Goal: Information Seeking & Learning: Find contact information

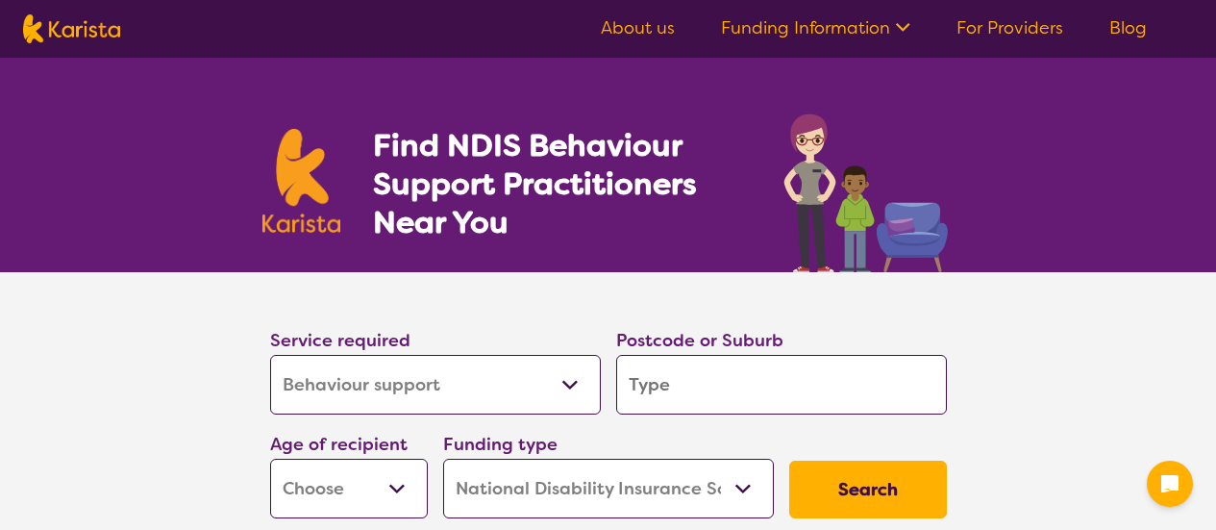
select select "Behaviour support"
select select "NDIS"
select select "Behaviour support"
select select "NDIS"
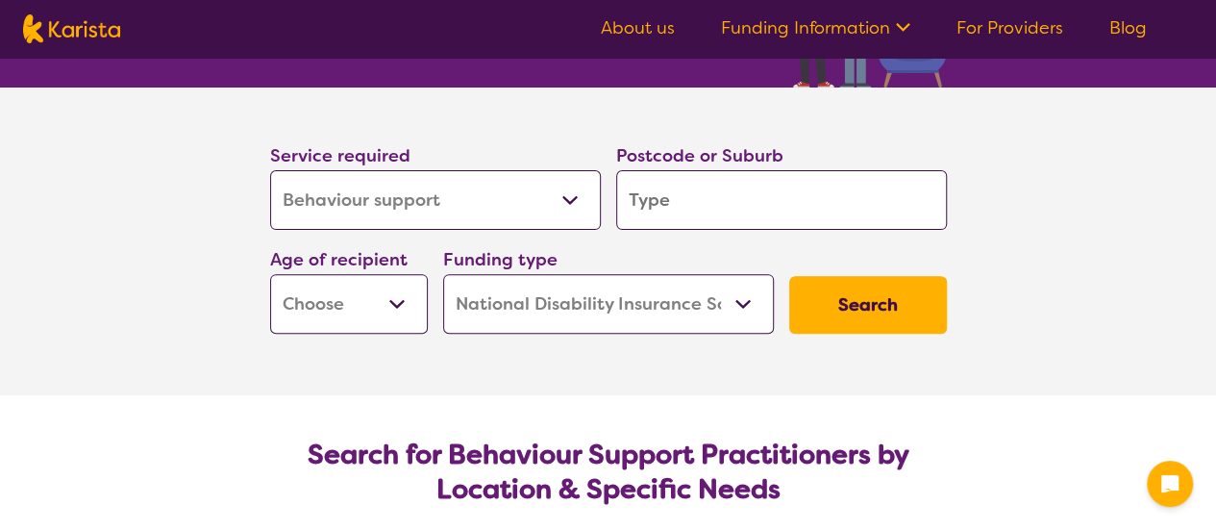
scroll to position [192, 0]
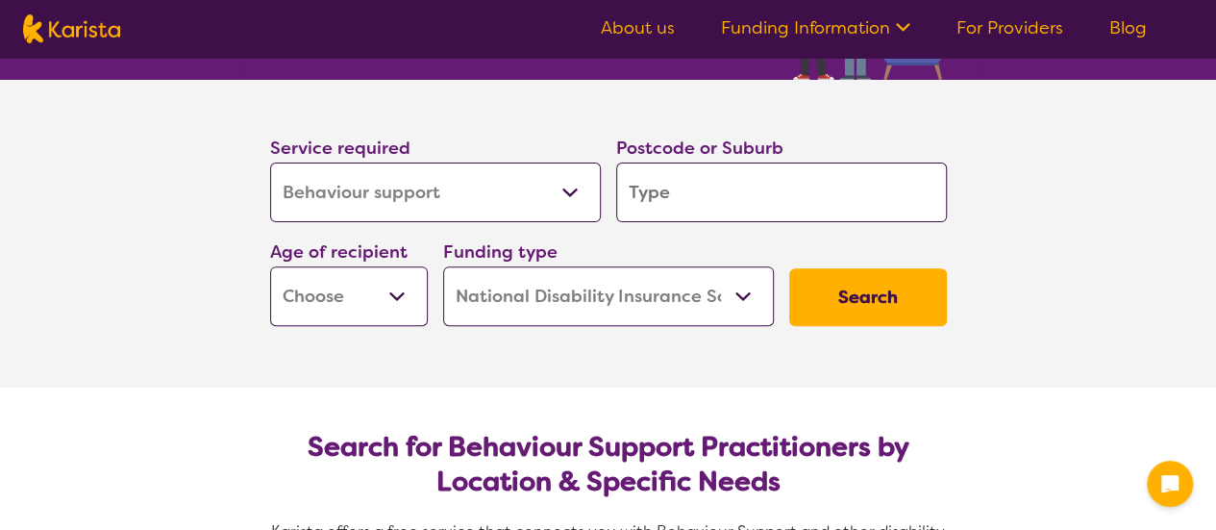
click at [672, 194] on input "search" at bounding box center [781, 192] width 331 height 60
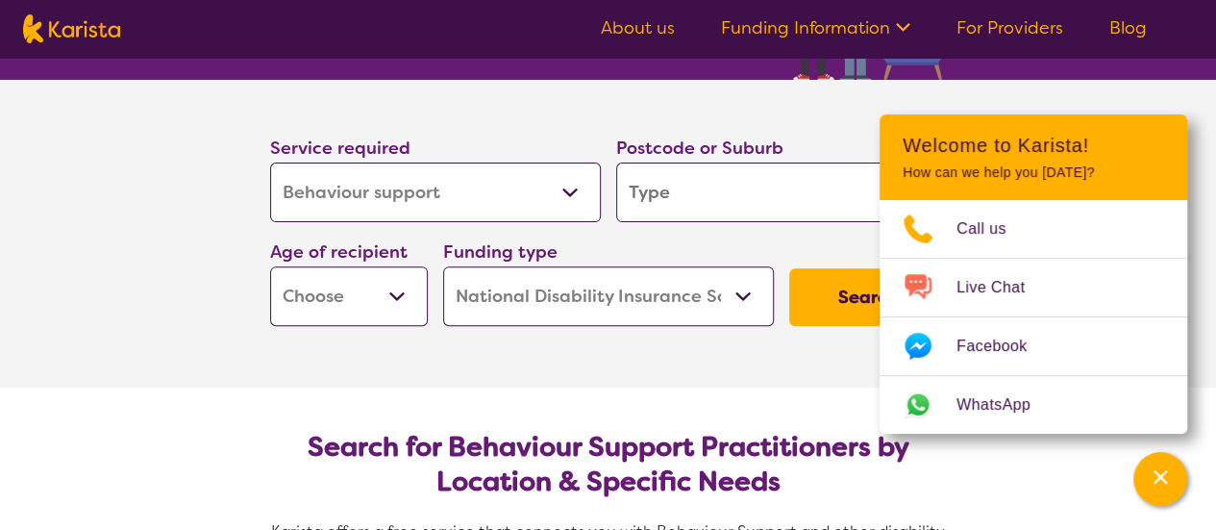
type input "4"
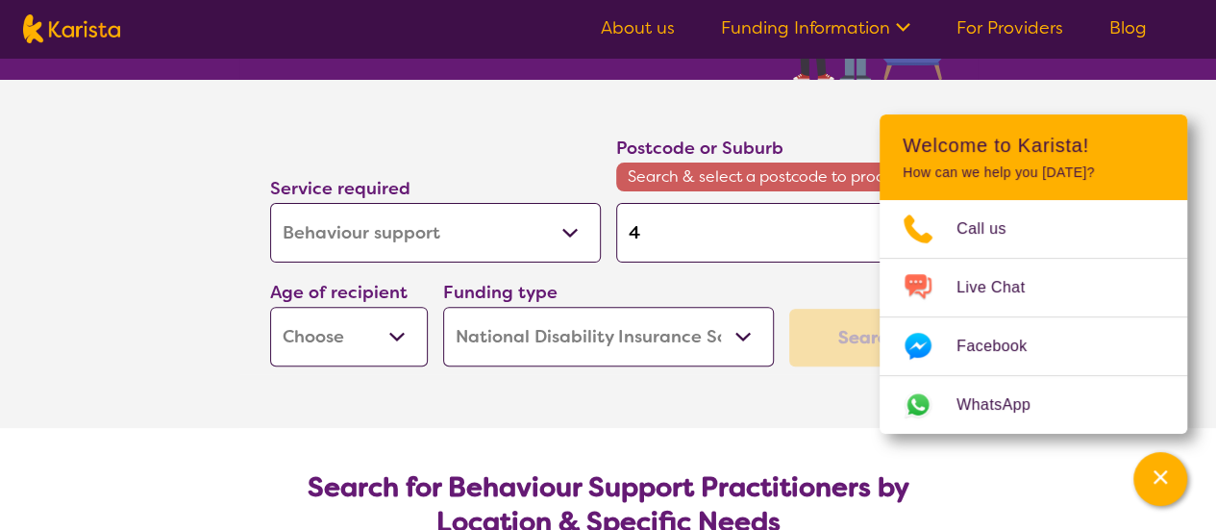
type input "40"
type input "402"
type input "4024"
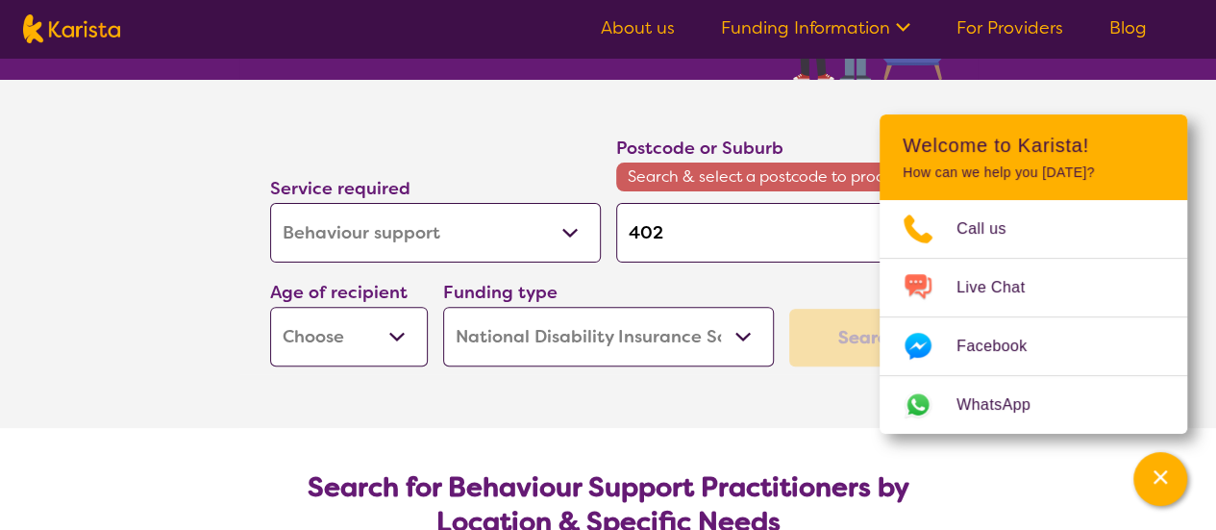
type input "4024"
type input "402"
type input "40"
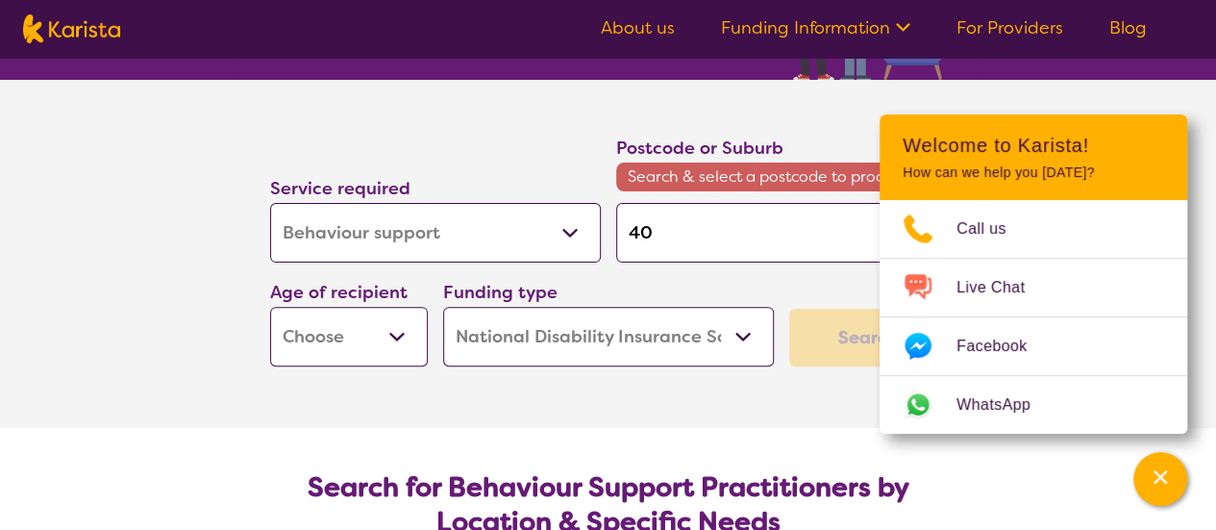
type input "403"
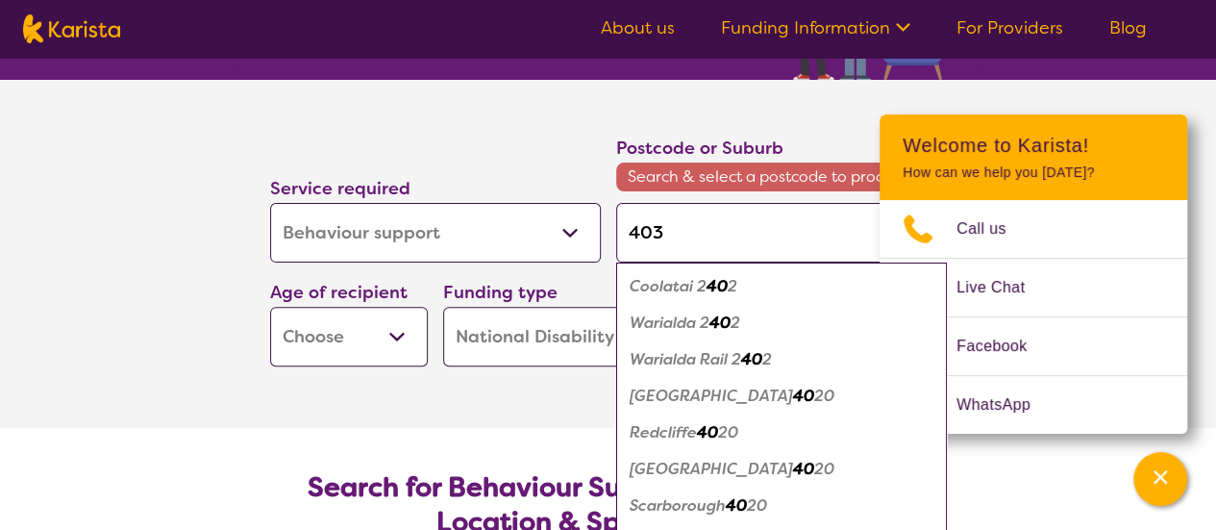
type input "4034"
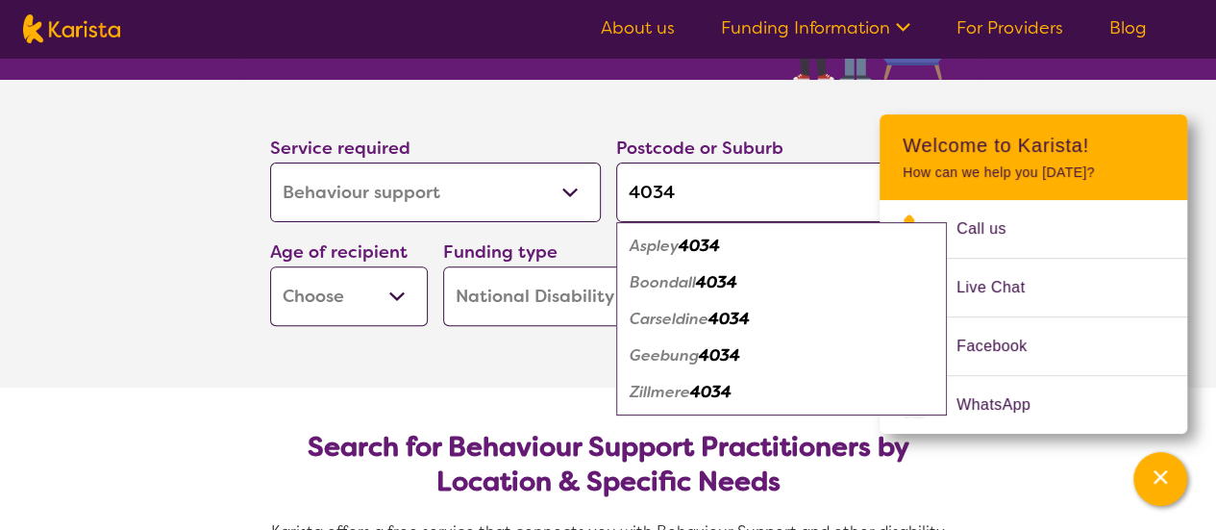
type input "4034"
click at [664, 362] on em "Geebung" at bounding box center [663, 355] width 69 height 20
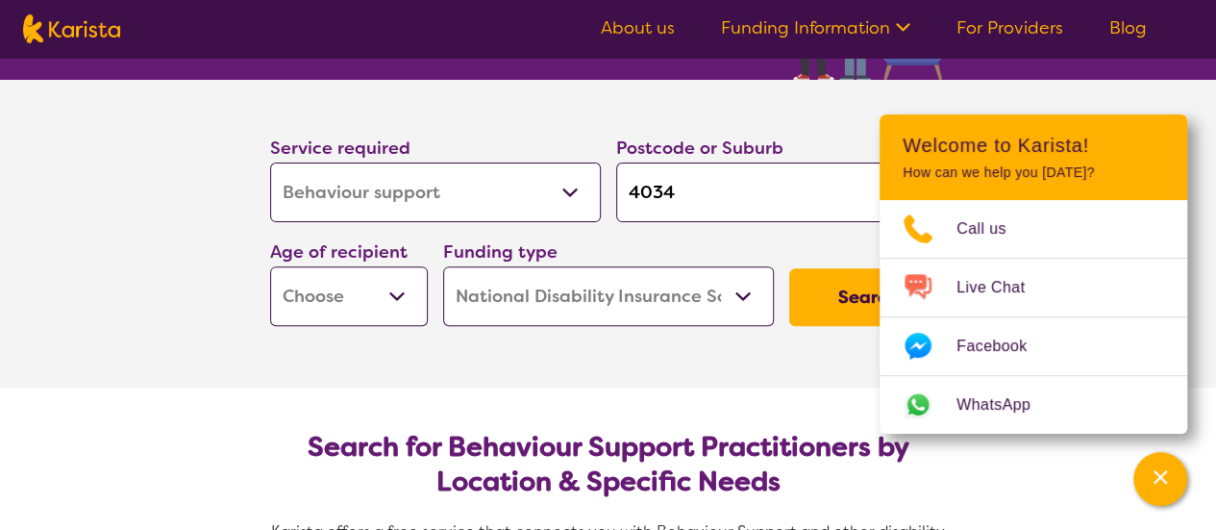
click at [399, 286] on select "Early Childhood - 0 to 9 Child - 10 to 11 Adolescent - 12 to 17 Adult - 18 to 6…" at bounding box center [349, 296] width 158 height 60
select select "EC"
click at [270, 266] on select "Early Childhood - 0 to 9 Child - 10 to 11 Adolescent - 12 to 17 Adult - 18 to 6…" at bounding box center [349, 296] width 158 height 60
select select "EC"
click at [865, 312] on button "Search" at bounding box center [868, 297] width 158 height 58
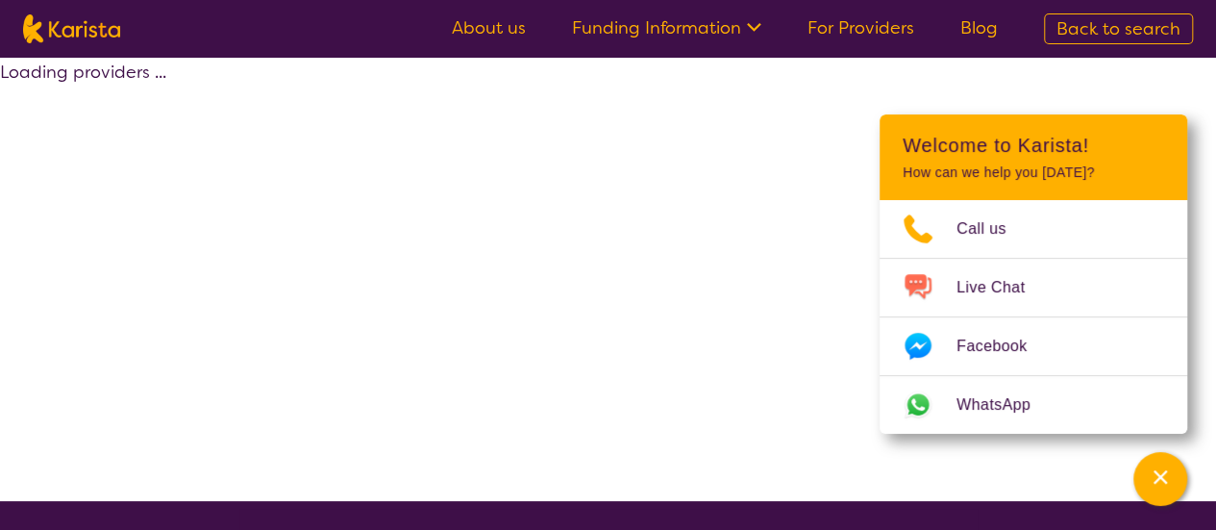
select select "by_score"
